Goal: Find specific page/section: Find specific page/section

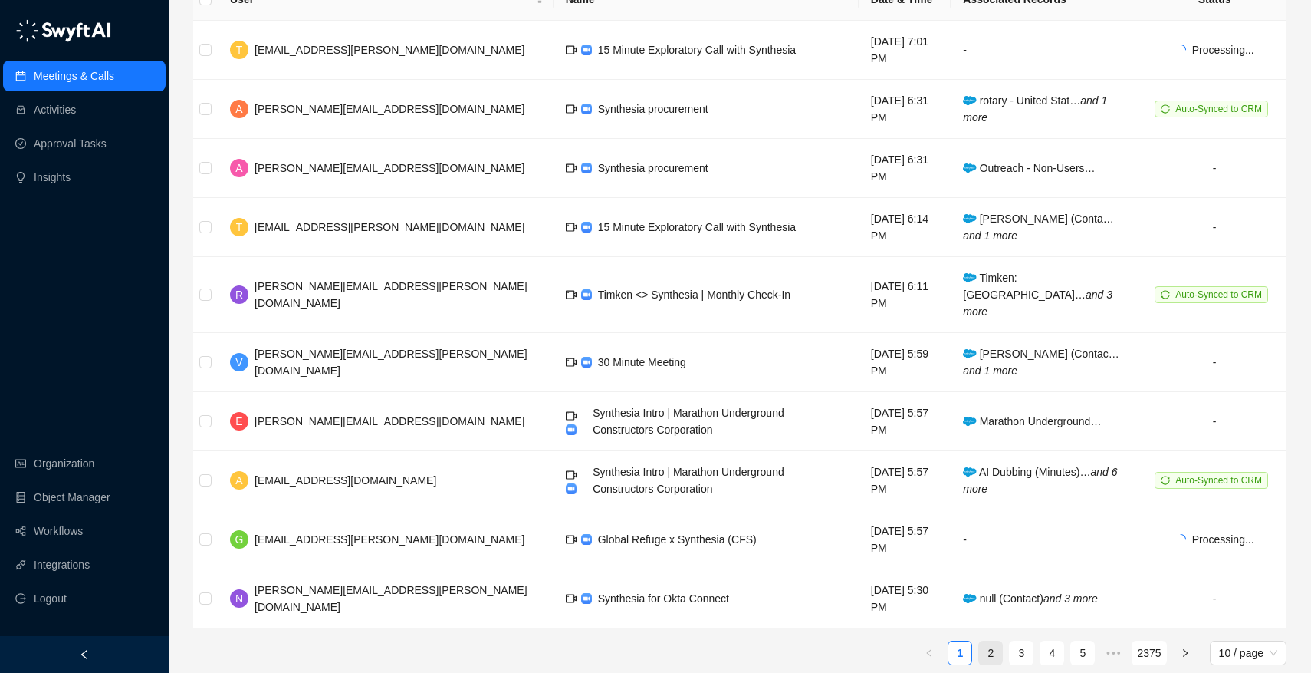
click at [992, 643] on link "2" at bounding box center [990, 652] width 23 height 23
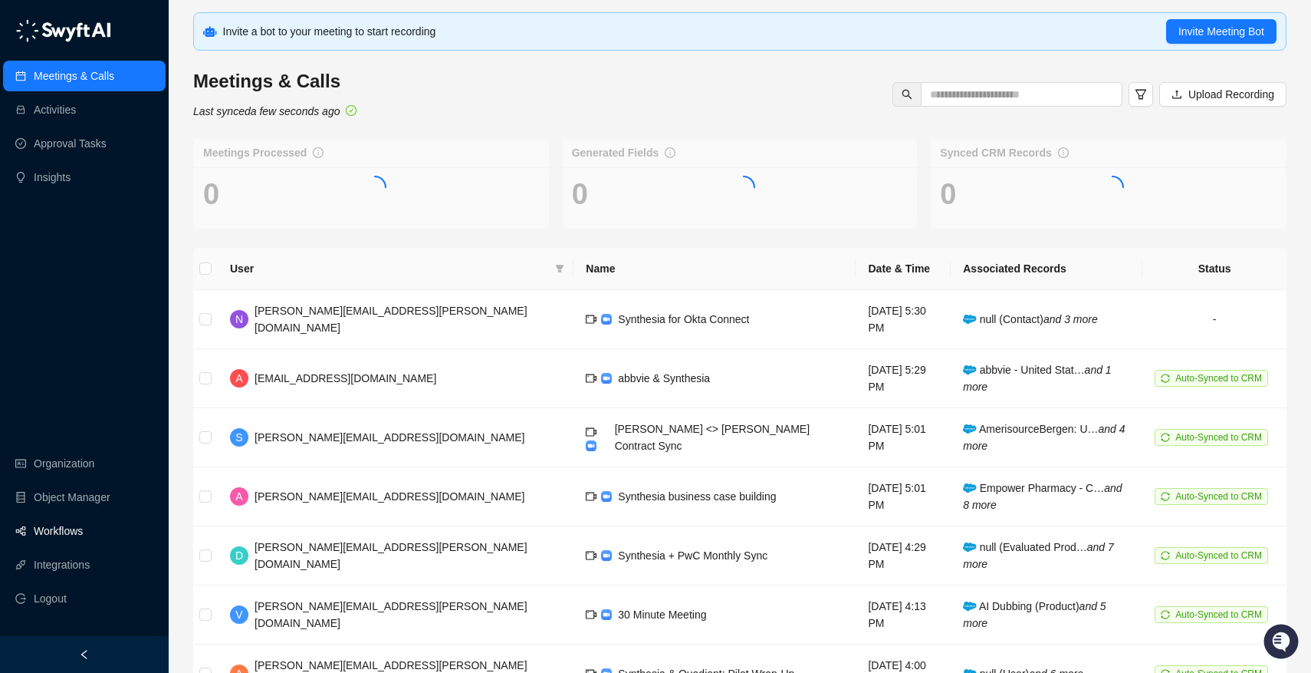
click at [49, 526] on link "Workflows" at bounding box center [58, 530] width 49 height 31
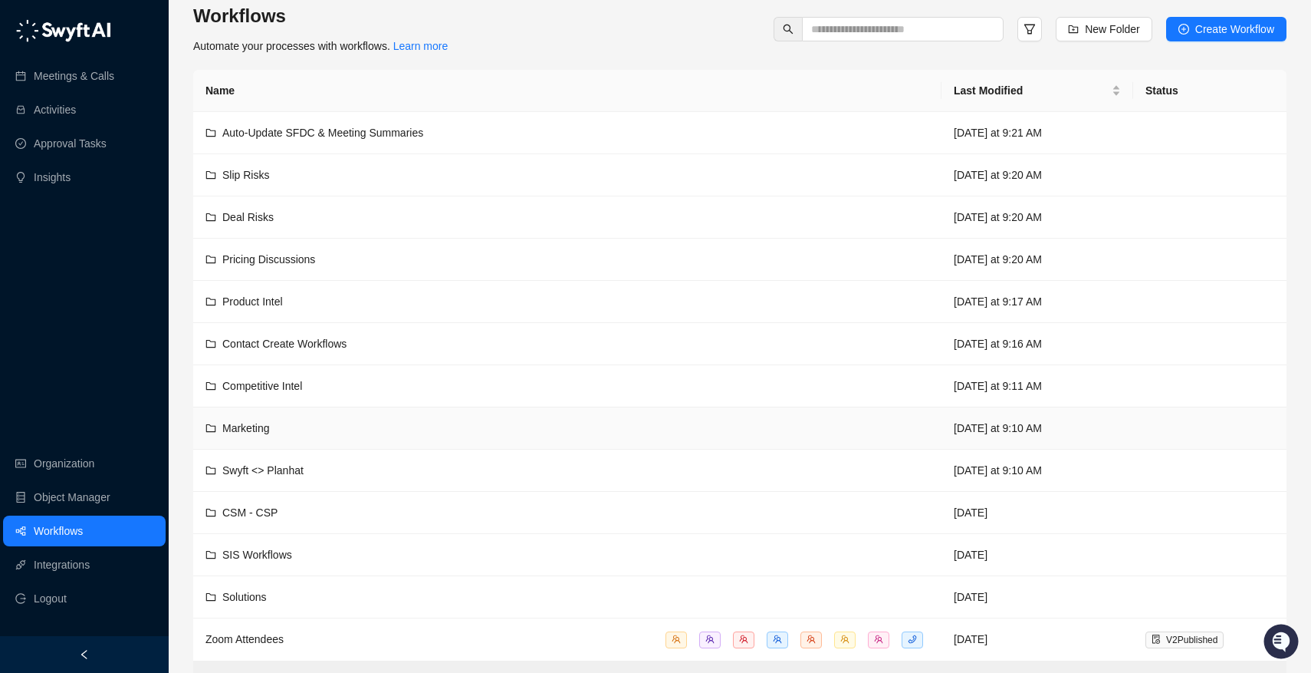
scroll to position [17, 0]
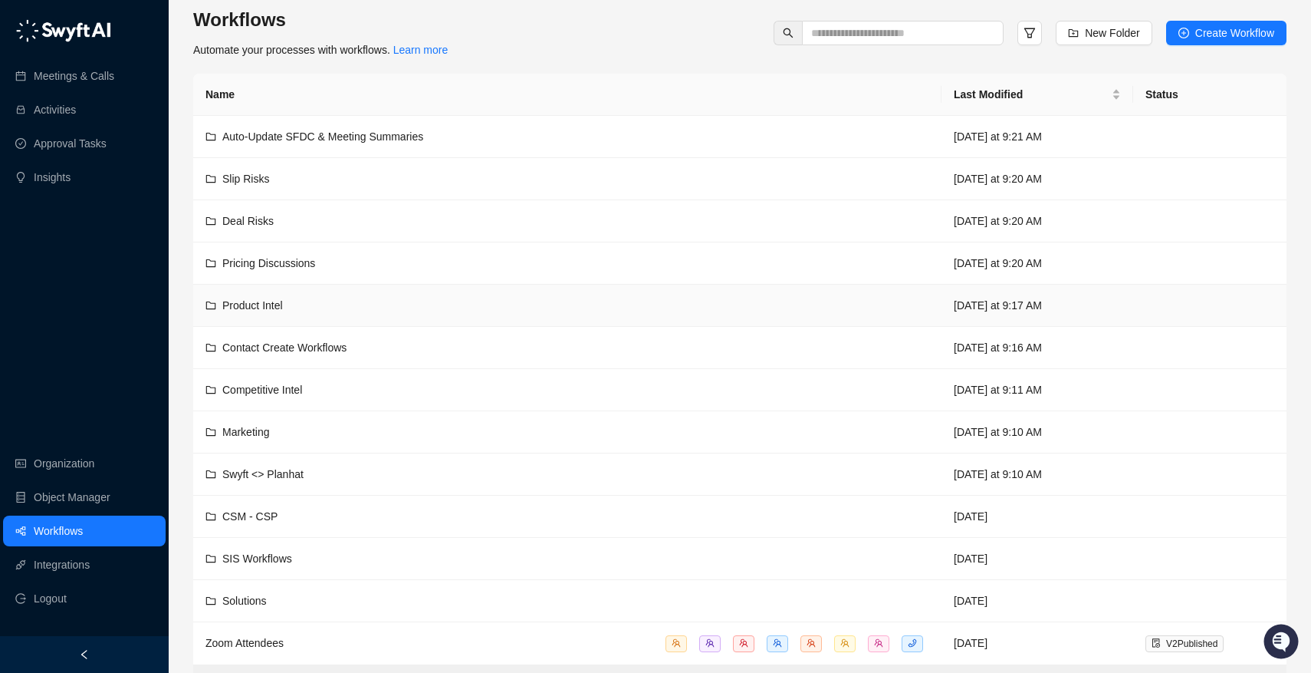
click at [348, 305] on div "Product Intel" at bounding box center [568, 305] width 724 height 17
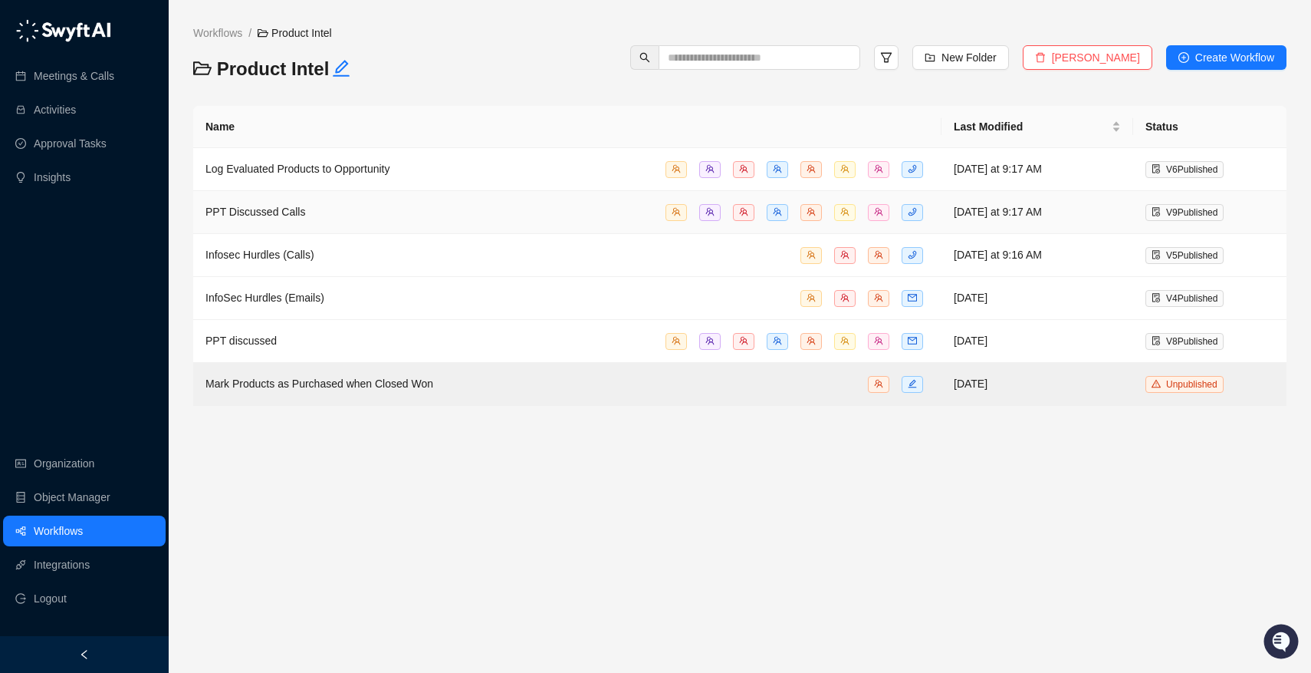
click at [373, 212] on div "PPT Discussed Calls" at bounding box center [568, 212] width 724 height 18
